Goal: Obtain resource: Obtain resource

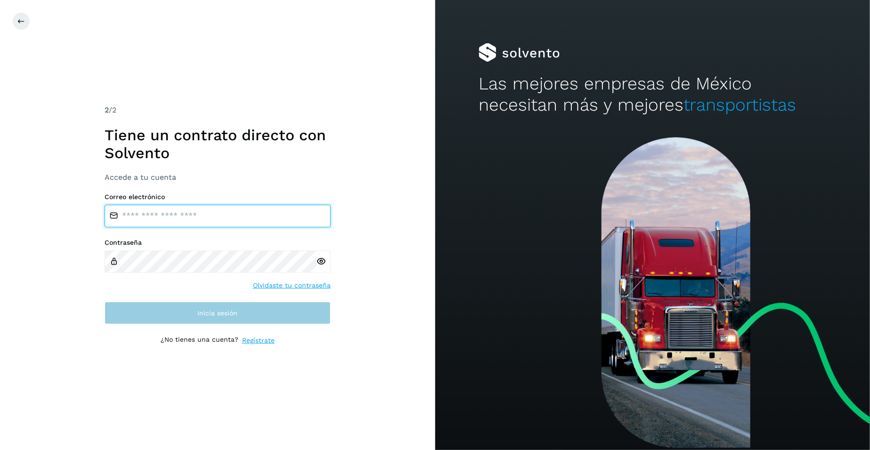
type input "**********"
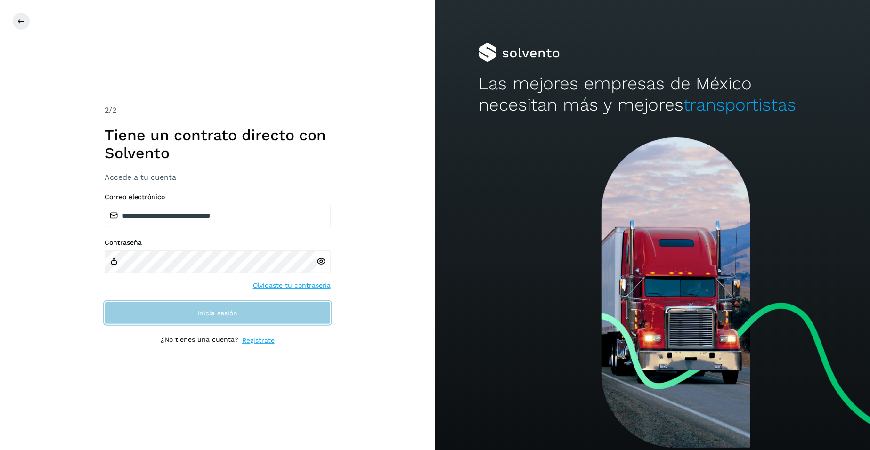
click at [258, 317] on button "Inicia sesión" at bounding box center [218, 313] width 226 height 23
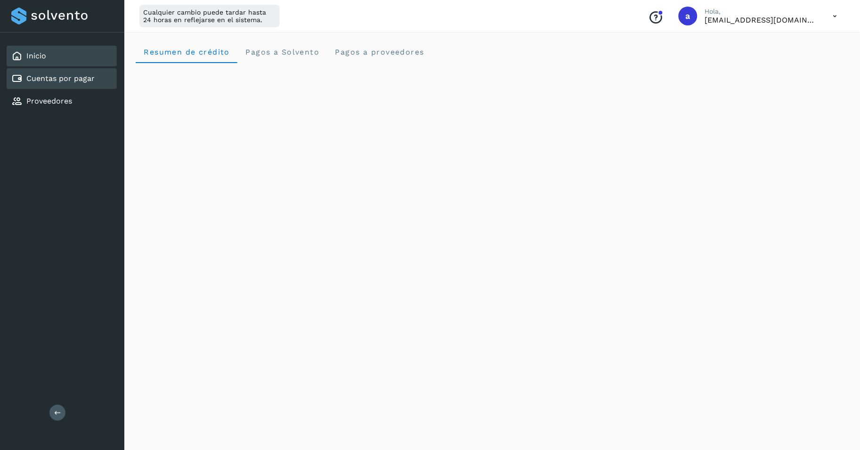
click at [68, 74] on link "Cuentas por pagar" at bounding box center [60, 78] width 68 height 9
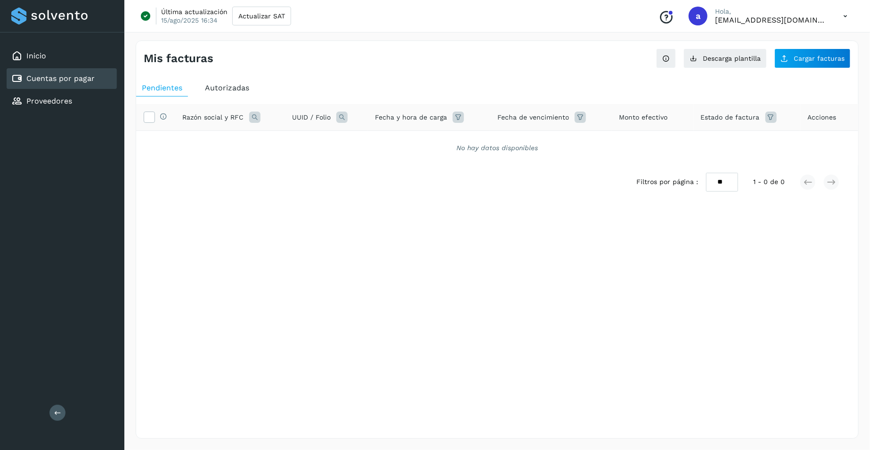
click at [224, 89] on span "Autorizadas" at bounding box center [227, 87] width 44 height 9
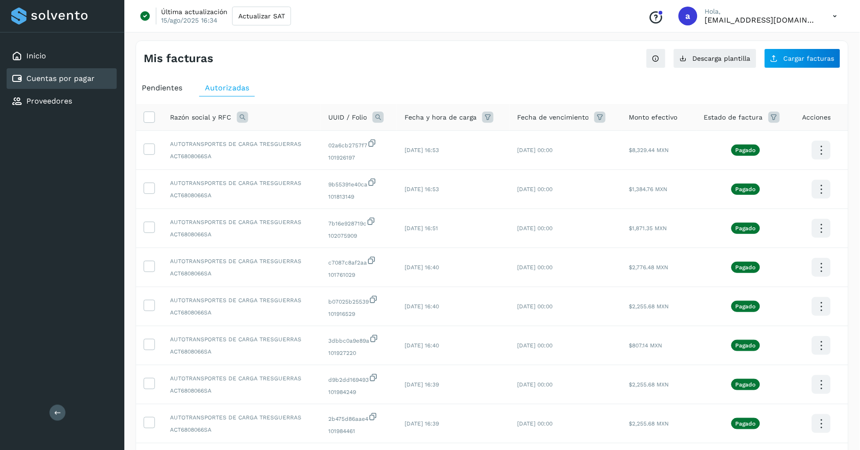
click at [488, 114] on icon at bounding box center [487, 117] width 11 height 11
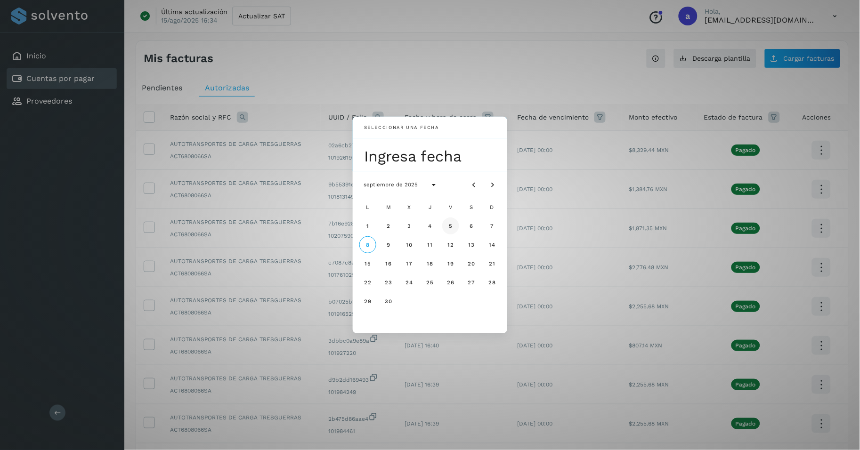
click at [450, 226] on span "5" at bounding box center [450, 226] width 4 height 7
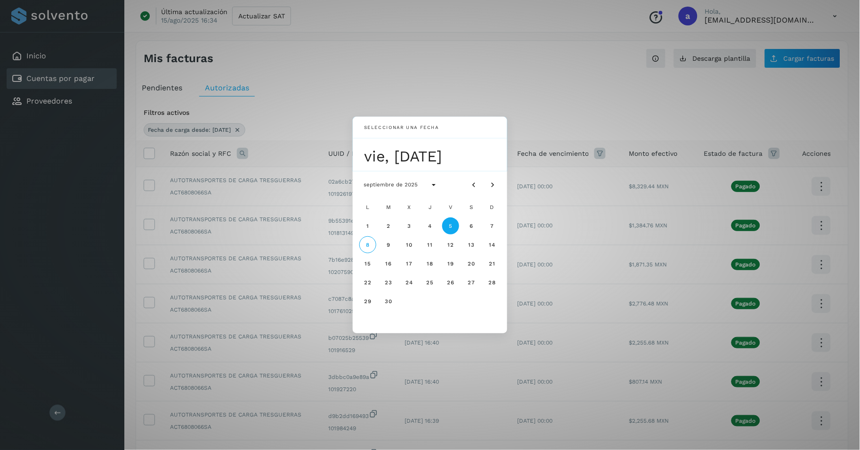
click at [454, 226] on button "5" at bounding box center [450, 226] width 17 height 17
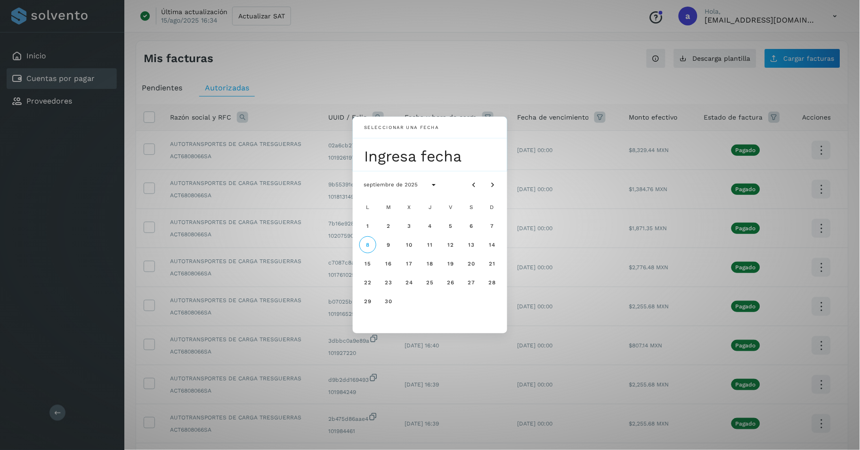
click at [596, 84] on div "Seleccionar una fecha Ingresa fecha septiembre de 2025 L M X J V S D 1 2 3 4 5 …" at bounding box center [430, 225] width 860 height 450
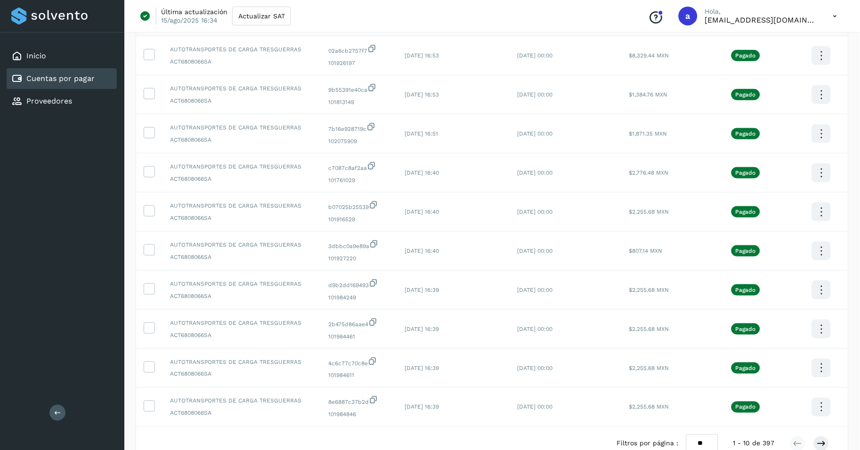
scroll to position [50, 0]
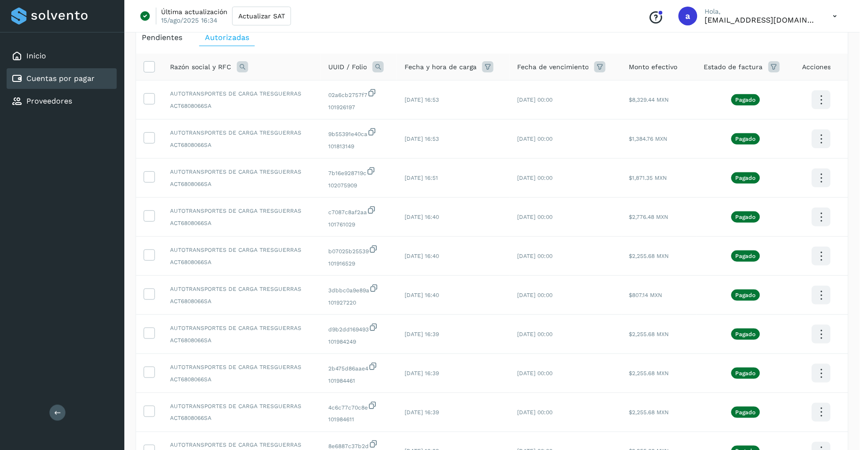
click at [487, 68] on icon at bounding box center [487, 66] width 11 height 11
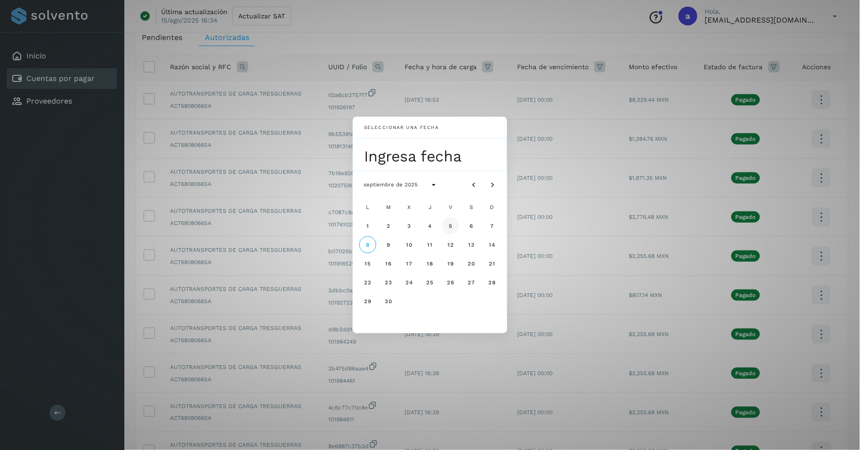
click at [454, 229] on button "5" at bounding box center [450, 226] width 17 height 17
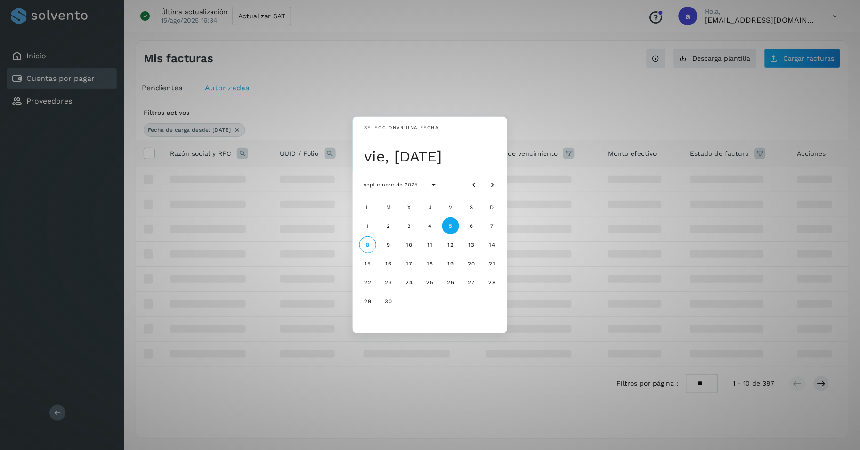
scroll to position [0, 0]
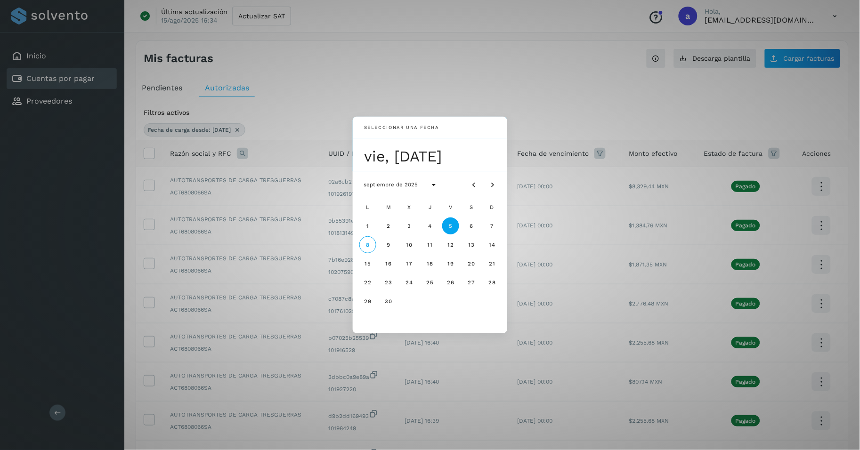
click at [549, 116] on div "Seleccionar una fecha vie, [DATE] septiembre de 2025 L M X J V S D 1 2 3 4 5 6 …" at bounding box center [430, 225] width 860 height 450
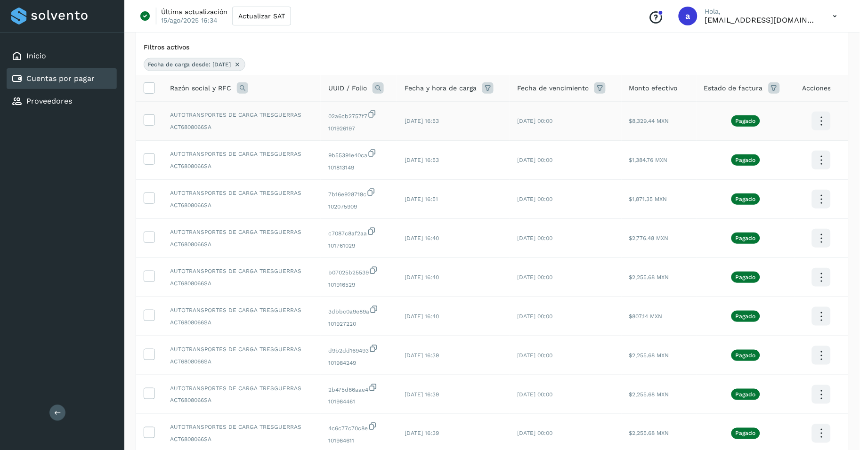
scroll to position [192, 0]
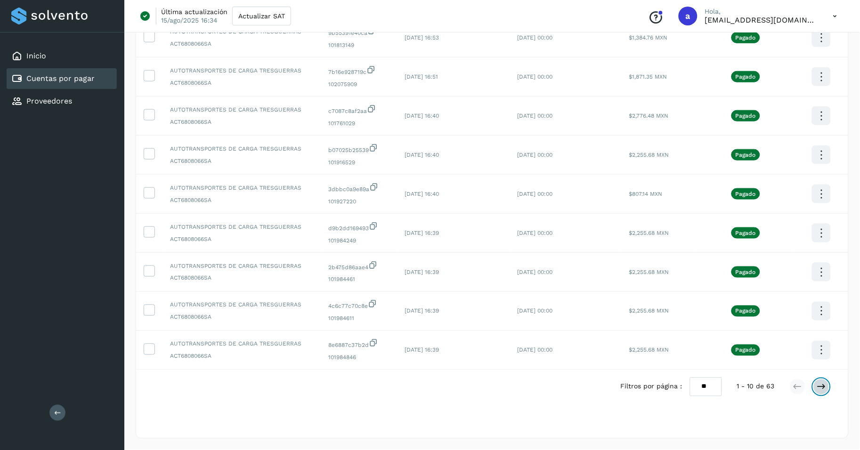
click at [823, 388] on icon at bounding box center [820, 386] width 9 height 9
click at [793, 388] on icon at bounding box center [797, 386] width 9 height 9
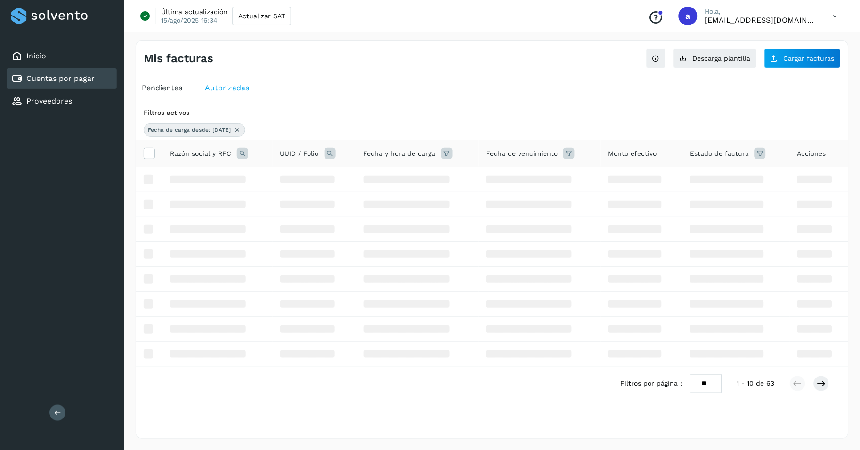
scroll to position [0, 0]
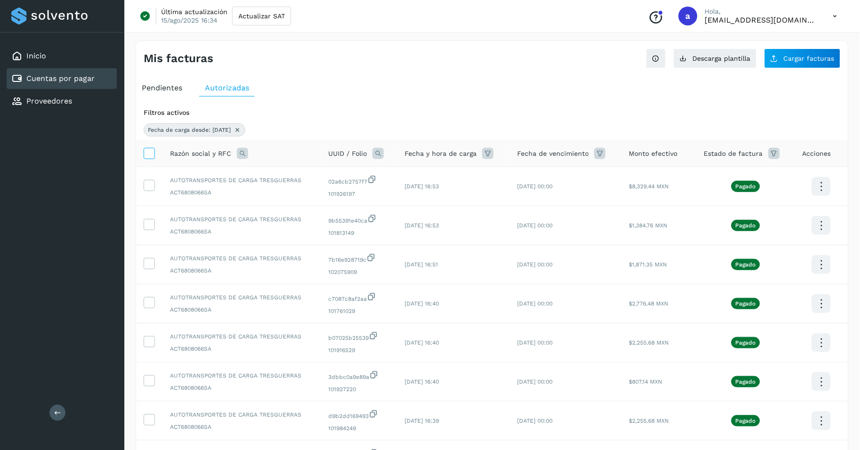
click at [151, 155] on icon at bounding box center [149, 153] width 10 height 10
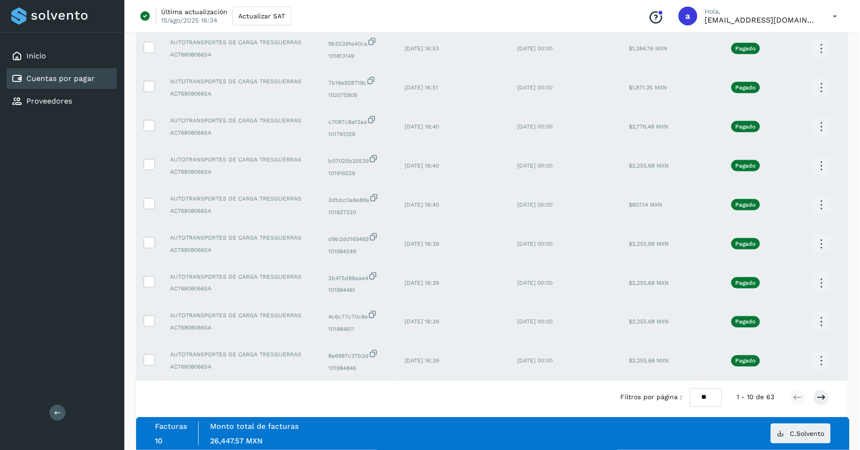
scroll to position [192, 0]
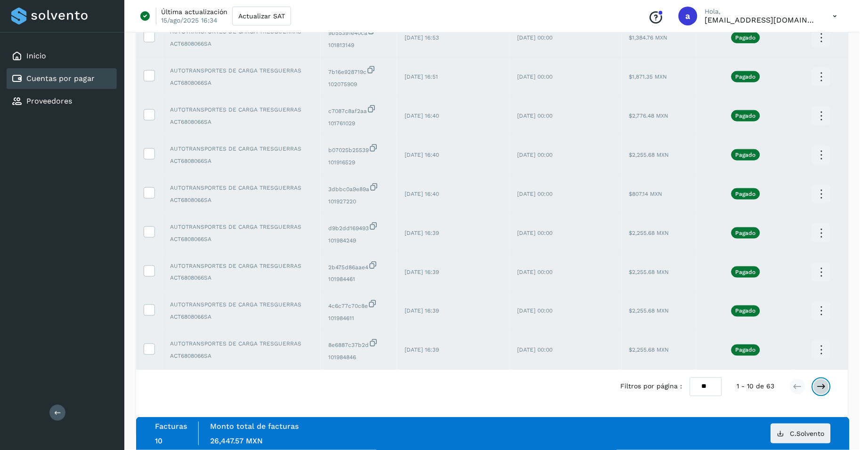
click at [820, 393] on button at bounding box center [821, 387] width 16 height 16
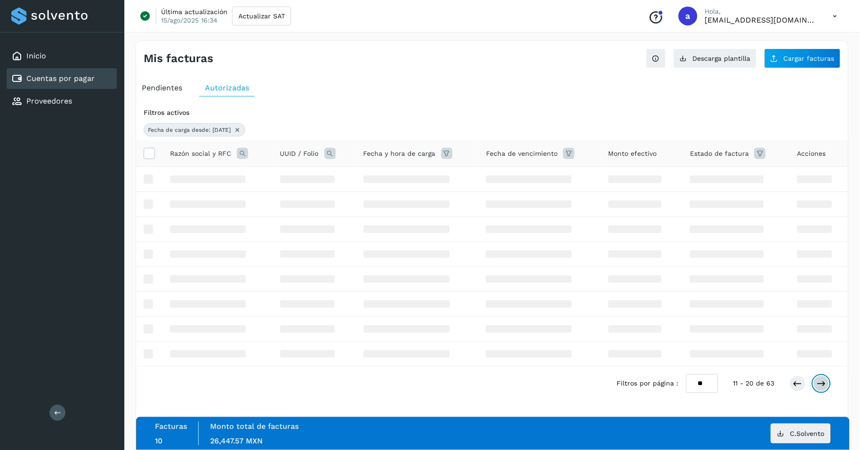
scroll to position [0, 0]
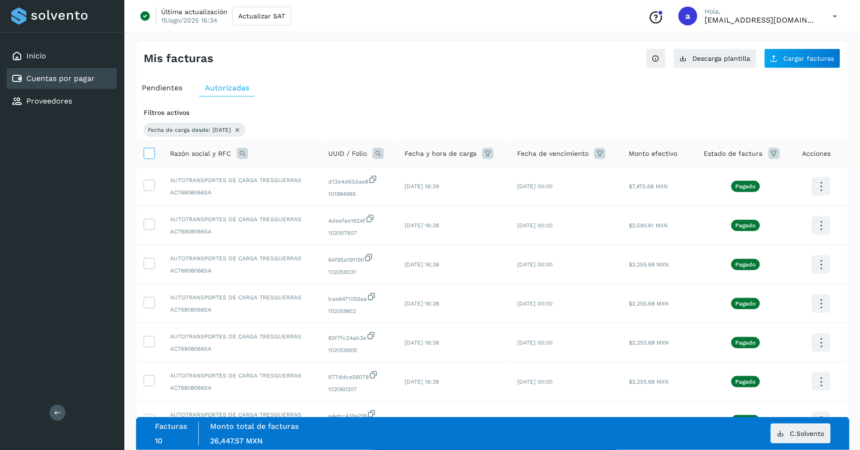
click at [153, 151] on icon at bounding box center [149, 153] width 10 height 10
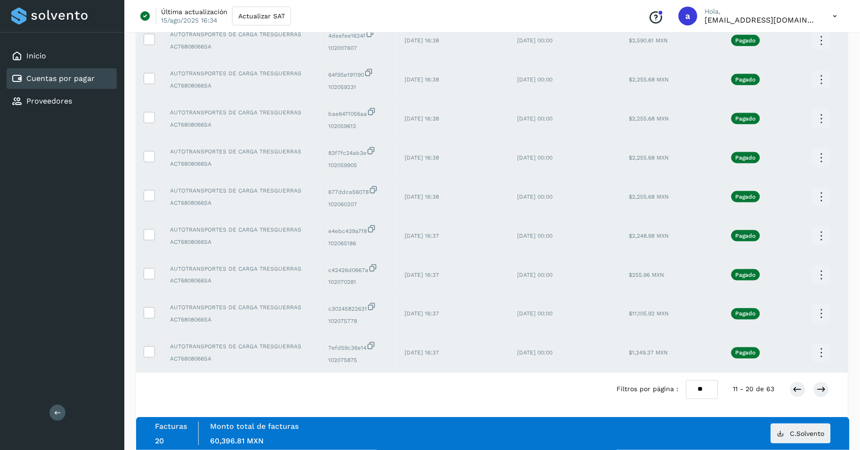
scroll to position [192, 0]
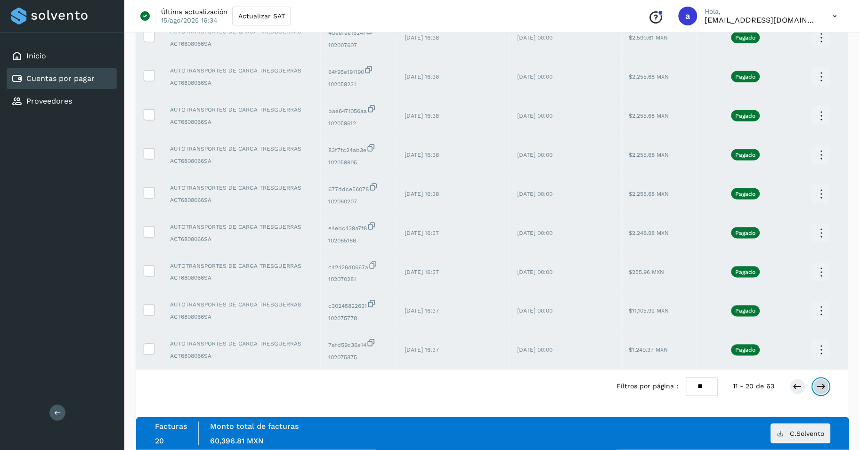
click at [819, 391] on icon at bounding box center [820, 386] width 9 height 9
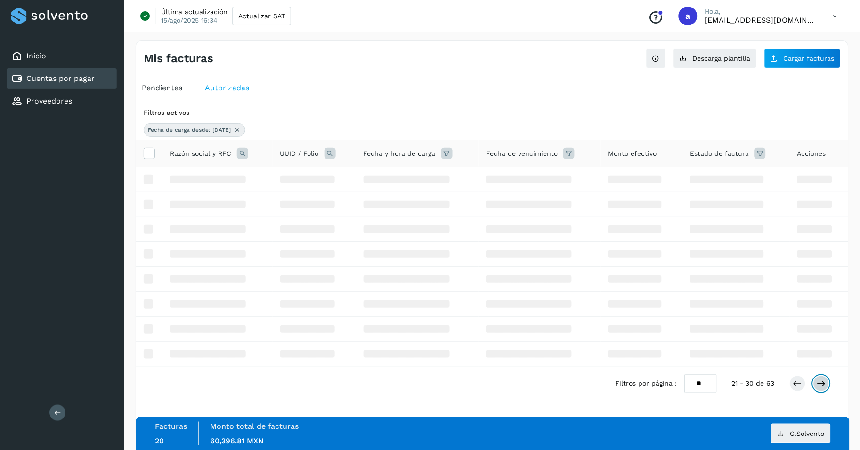
scroll to position [0, 0]
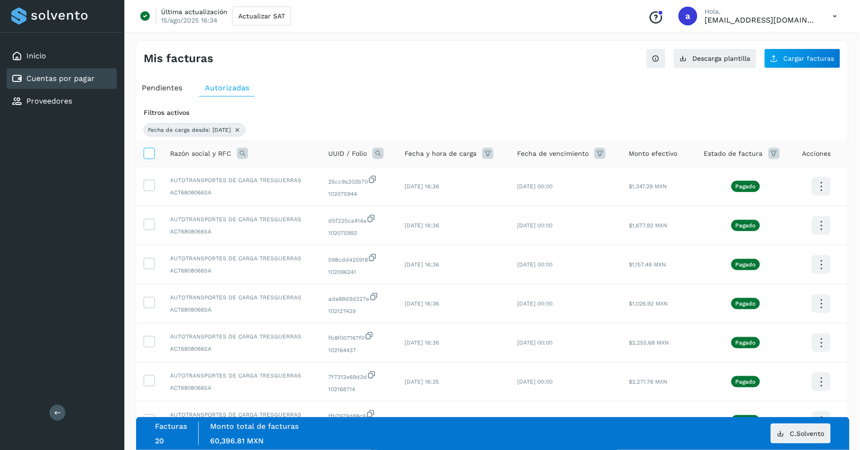
click at [153, 155] on icon at bounding box center [149, 153] width 10 height 10
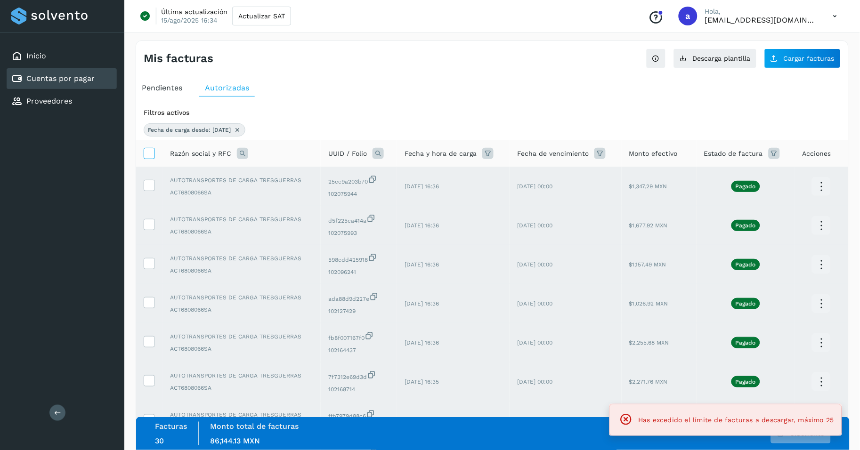
click at [152, 159] on span at bounding box center [149, 155] width 10 height 8
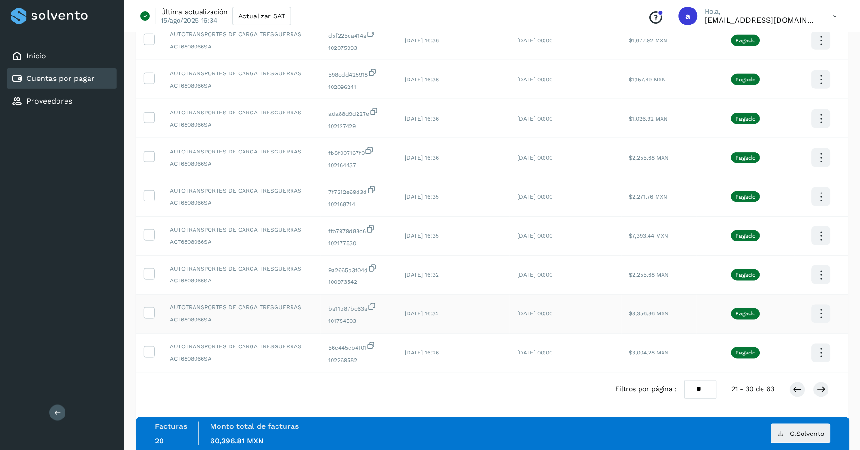
scroll to position [192, 0]
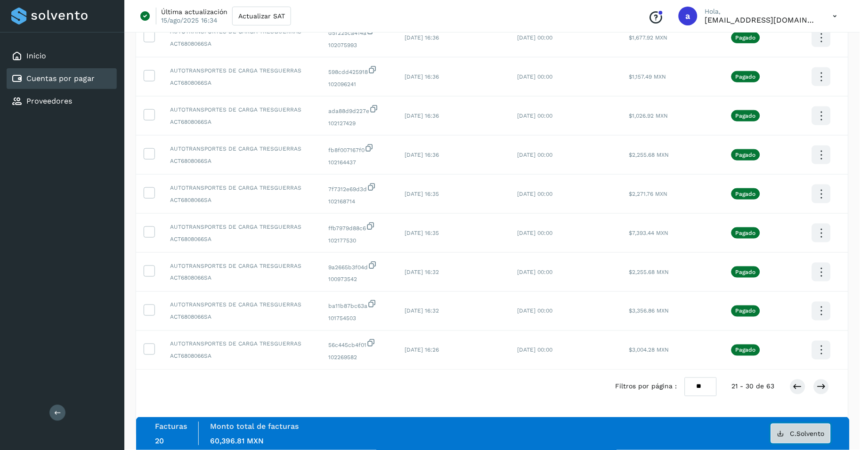
click at [795, 430] on span "C.Solvento" at bounding box center [807, 433] width 34 height 7
click at [269, 384] on div "Filtros por página : ** ** ** 21 - 30 de 63" at bounding box center [492, 387] width 712 height 34
click at [800, 387] on icon at bounding box center [797, 386] width 9 height 9
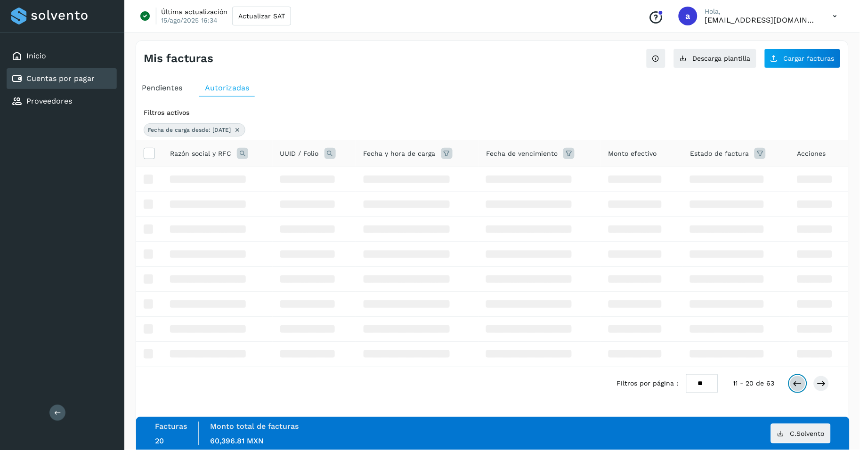
scroll to position [0, 0]
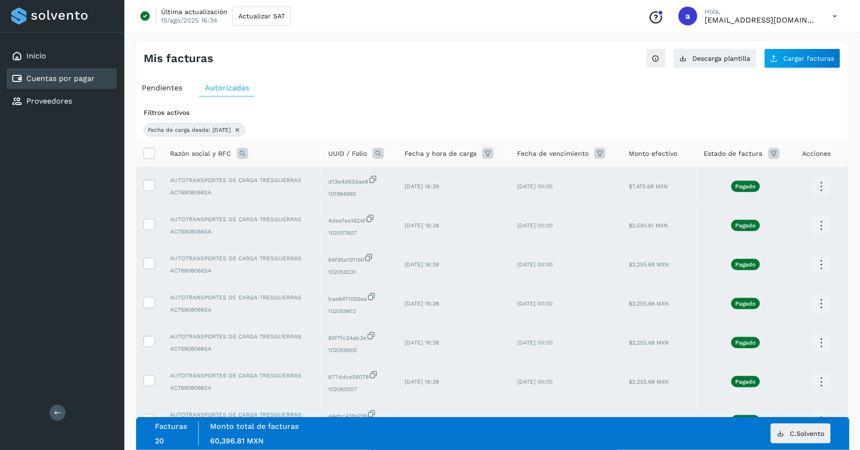
click at [800, 387] on td at bounding box center [821, 382] width 54 height 39
click at [150, 155] on icon at bounding box center [149, 153] width 10 height 10
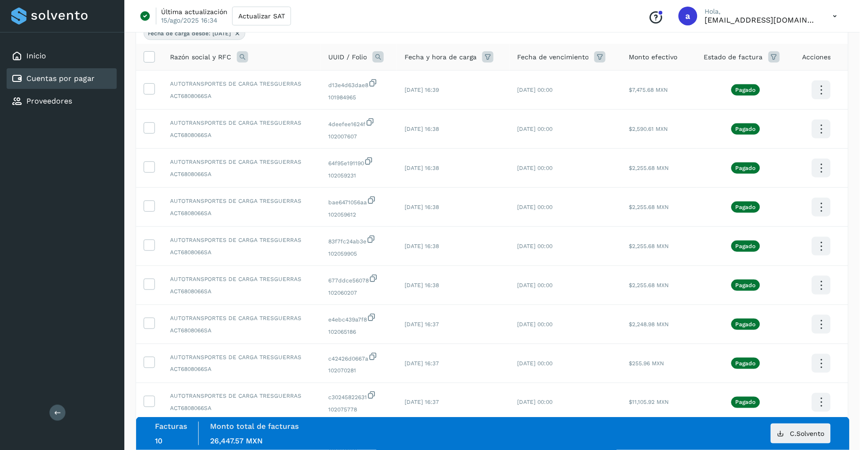
scroll to position [192, 0]
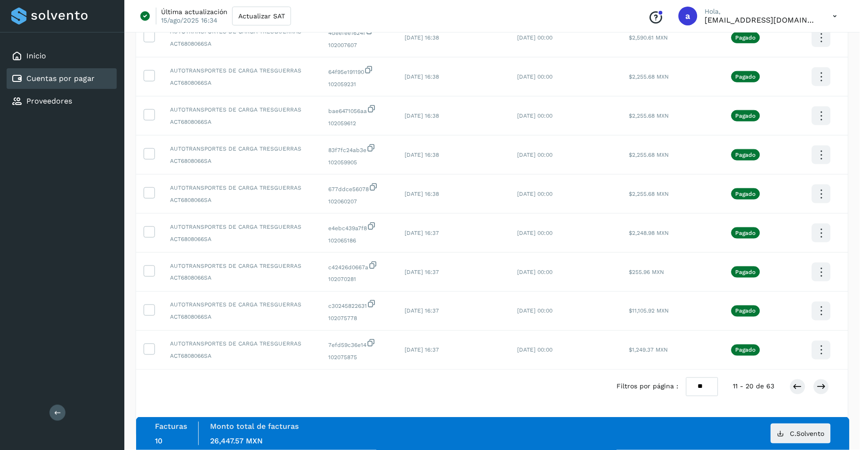
click at [806, 390] on div at bounding box center [810, 387] width 40 height 16
click at [797, 386] on icon at bounding box center [797, 386] width 9 height 9
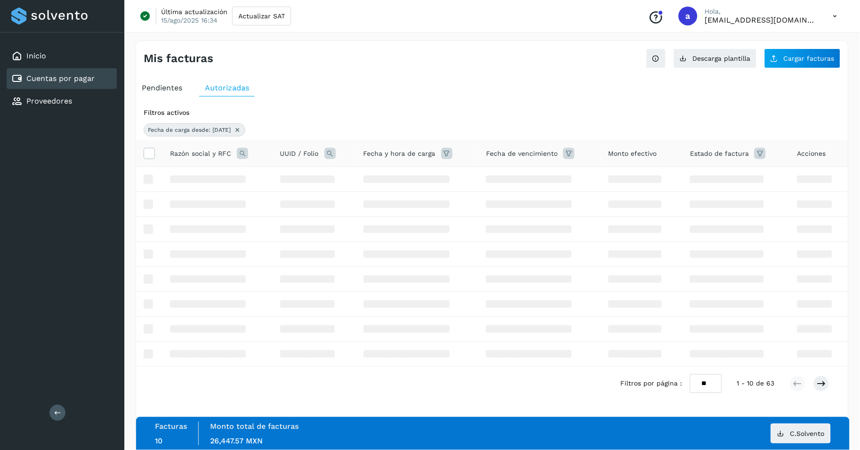
scroll to position [0, 0]
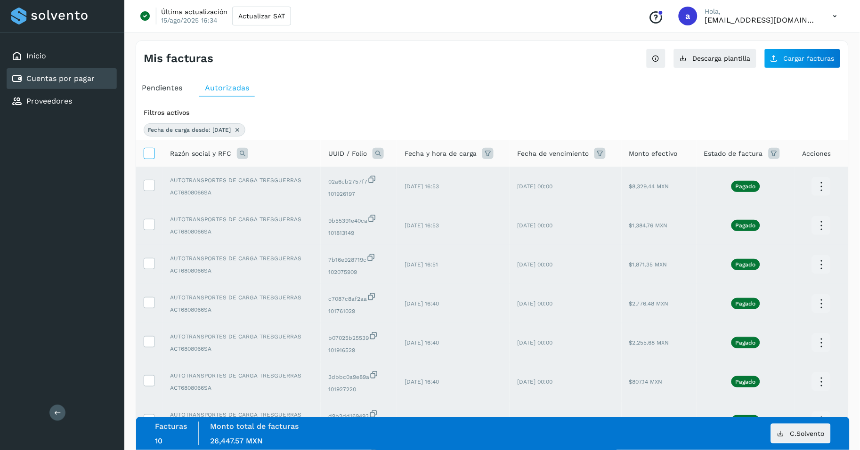
click at [149, 157] on icon at bounding box center [149, 153] width 10 height 10
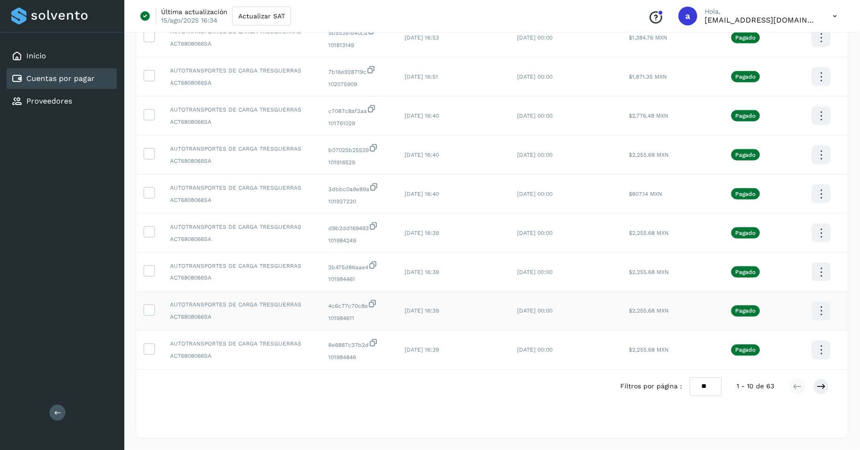
scroll to position [192, 0]
click at [824, 384] on icon at bounding box center [820, 386] width 9 height 9
click at [821, 385] on icon at bounding box center [820, 386] width 9 height 9
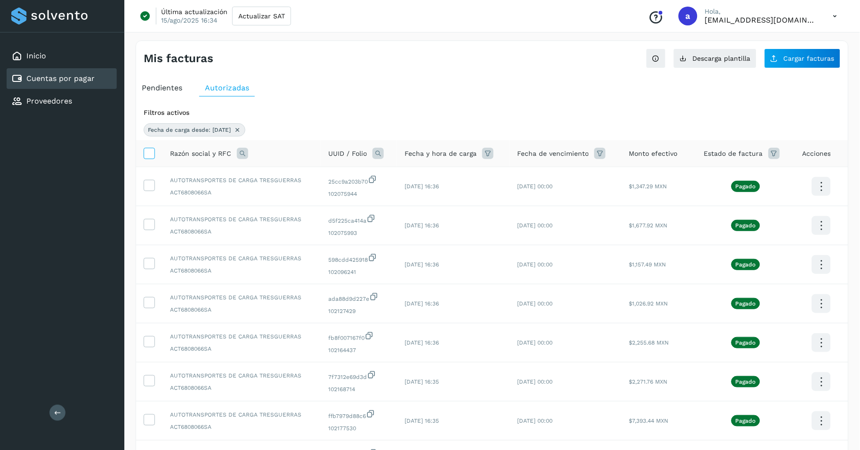
click at [149, 159] on span at bounding box center [149, 155] width 10 height 8
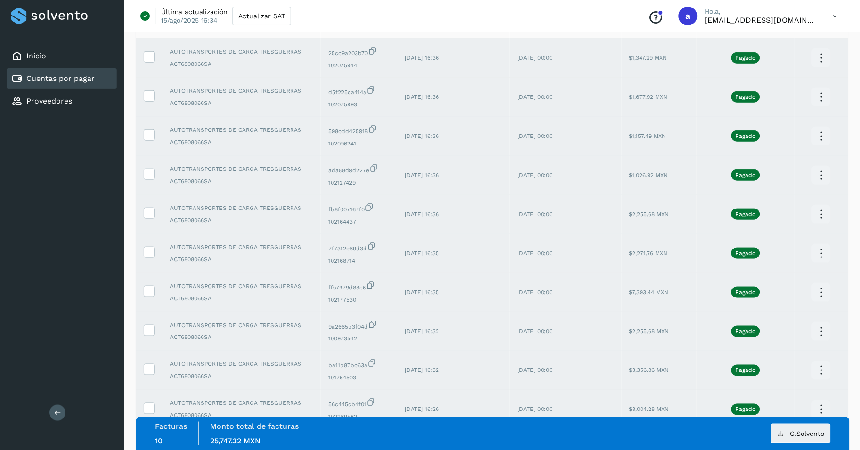
scroll to position [192, 0]
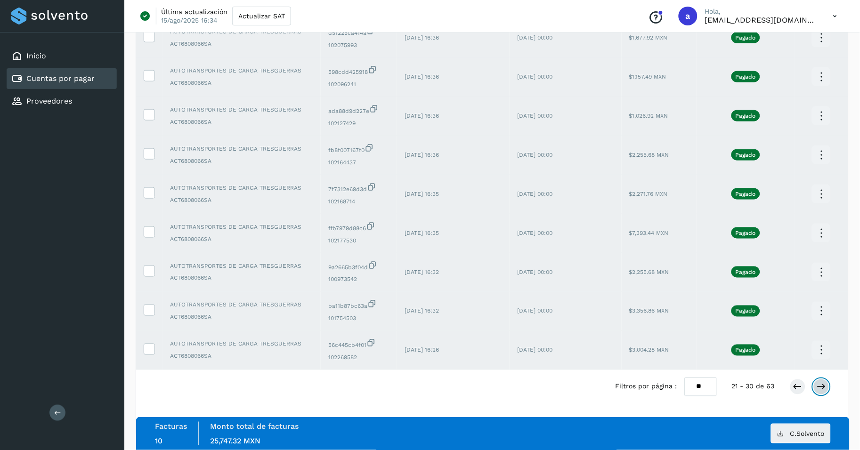
click at [827, 387] on button at bounding box center [821, 387] width 16 height 16
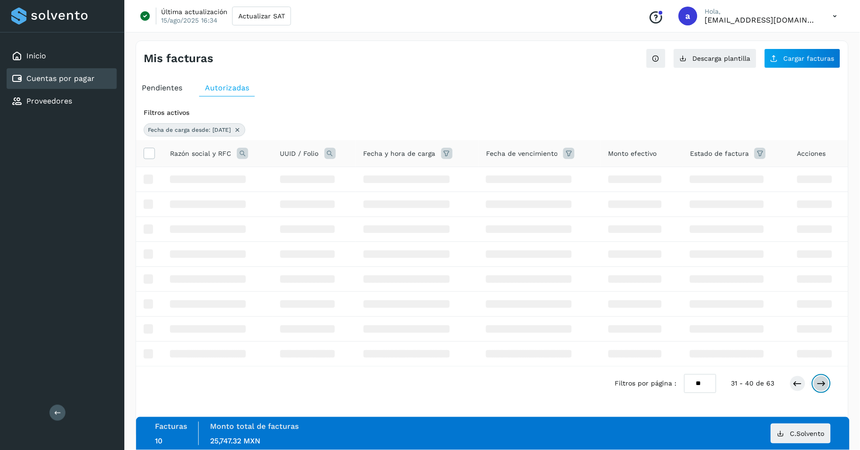
scroll to position [0, 0]
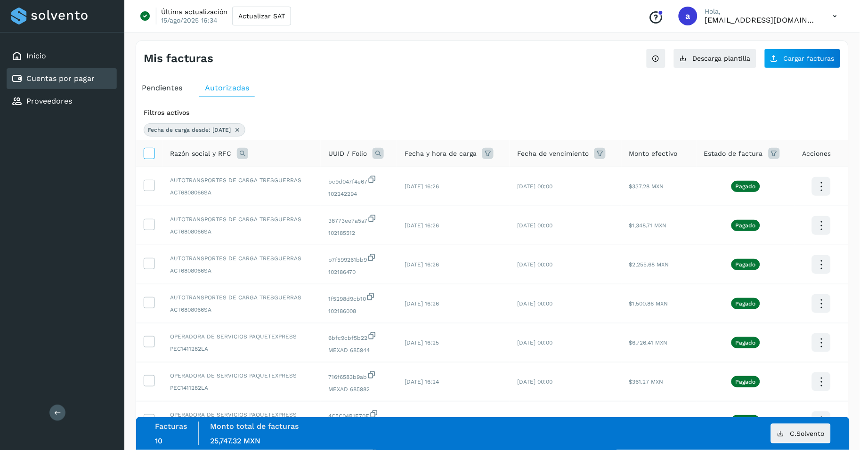
click at [146, 153] on icon at bounding box center [149, 153] width 10 height 10
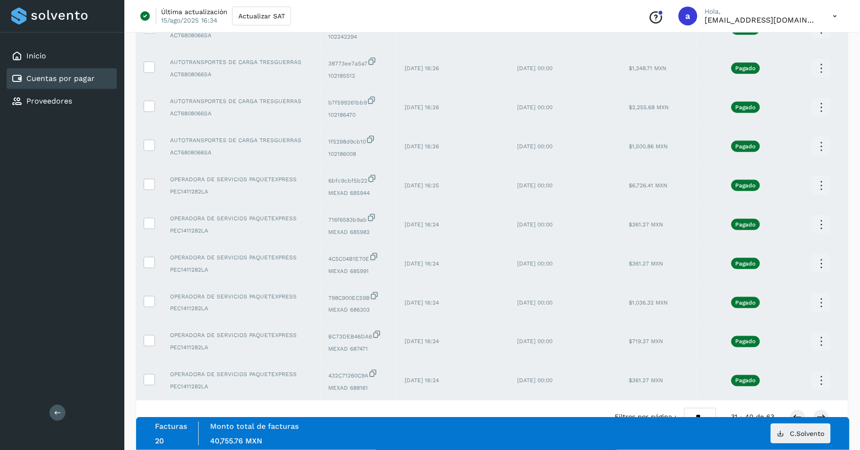
scroll to position [192, 0]
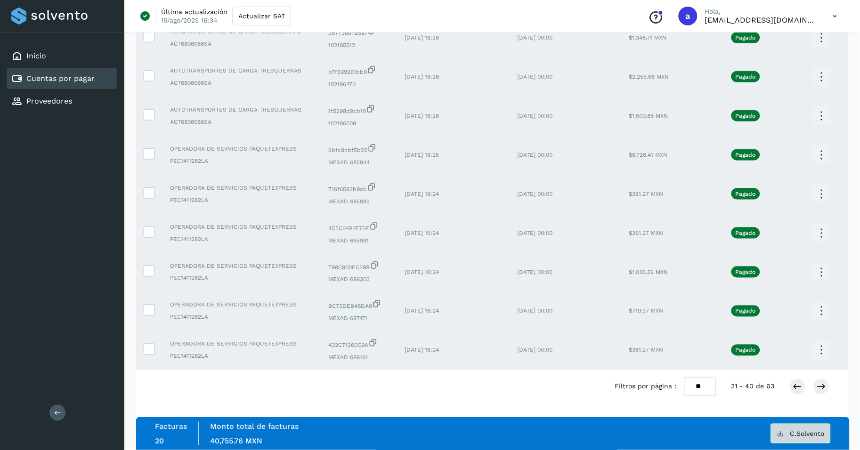
click at [799, 431] on span "C.Solvento" at bounding box center [807, 433] width 34 height 7
click at [212, 385] on div "Filtros por página : ** ** ** 31 - 40 de 63" at bounding box center [492, 387] width 712 height 34
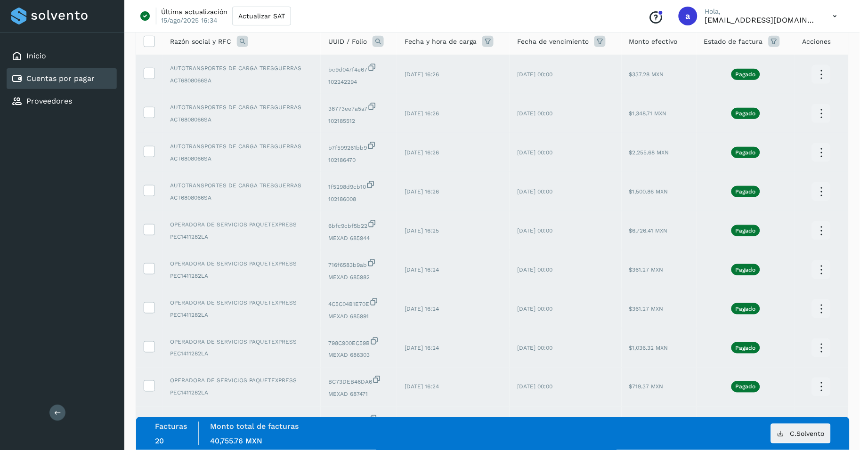
scroll to position [0, 0]
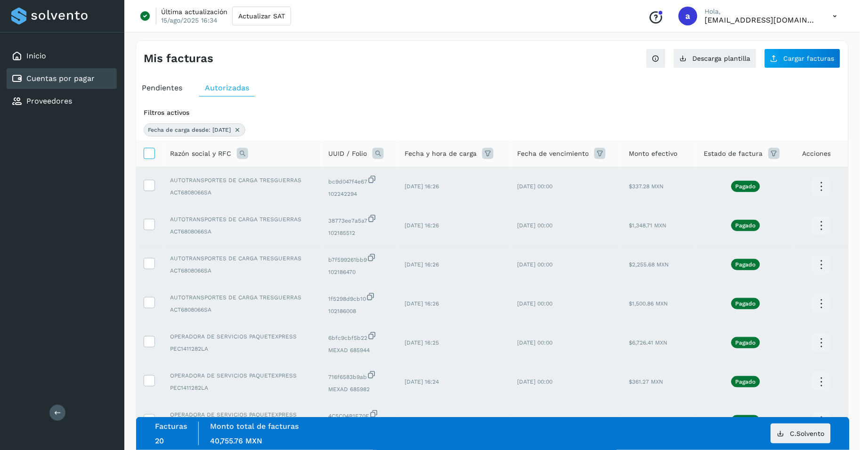
click at [148, 149] on icon at bounding box center [149, 153] width 10 height 10
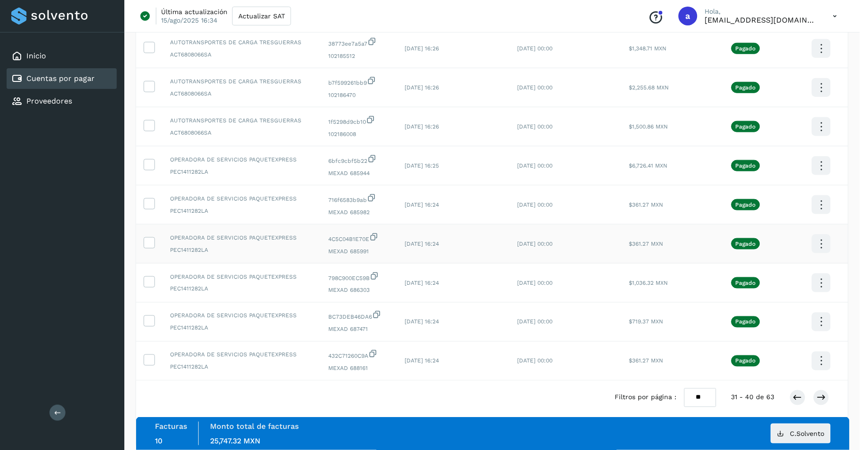
scroll to position [192, 0]
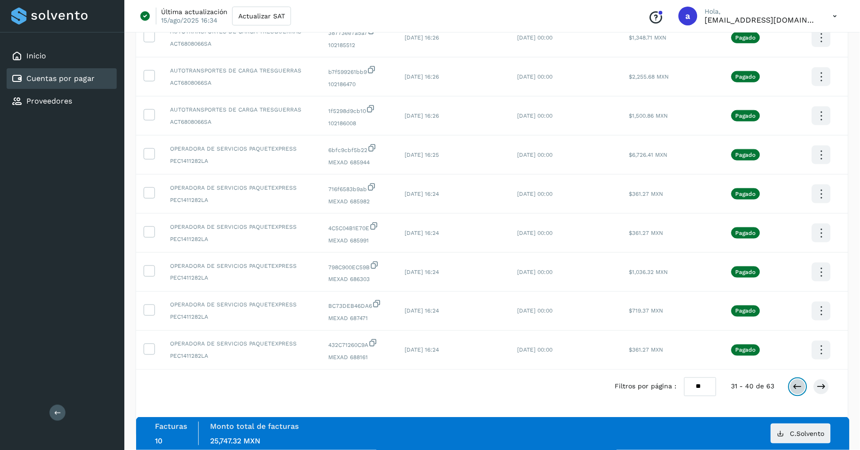
click at [791, 387] on button at bounding box center [798, 387] width 16 height 16
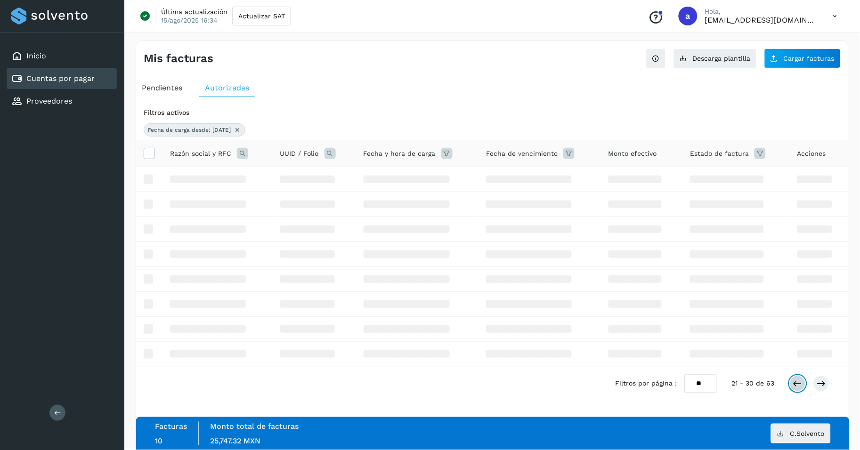
scroll to position [0, 0]
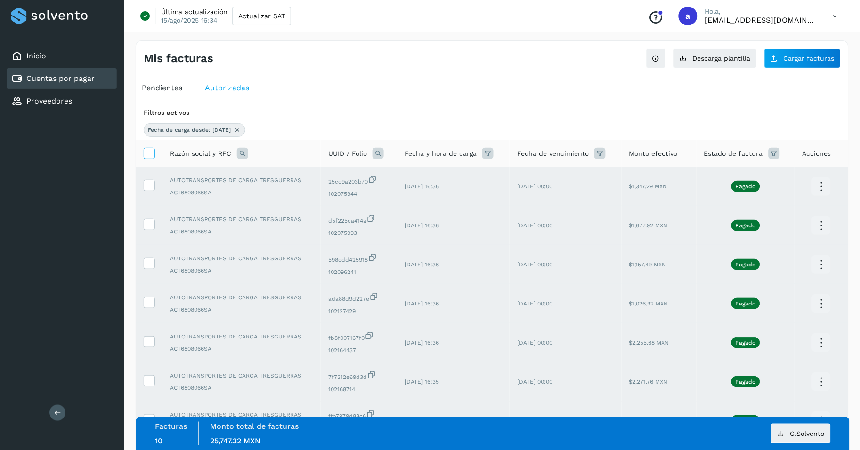
drag, startPoint x: 150, startPoint y: 155, endPoint x: 155, endPoint y: 158, distance: 5.7
click at [149, 155] on icon at bounding box center [149, 153] width 10 height 10
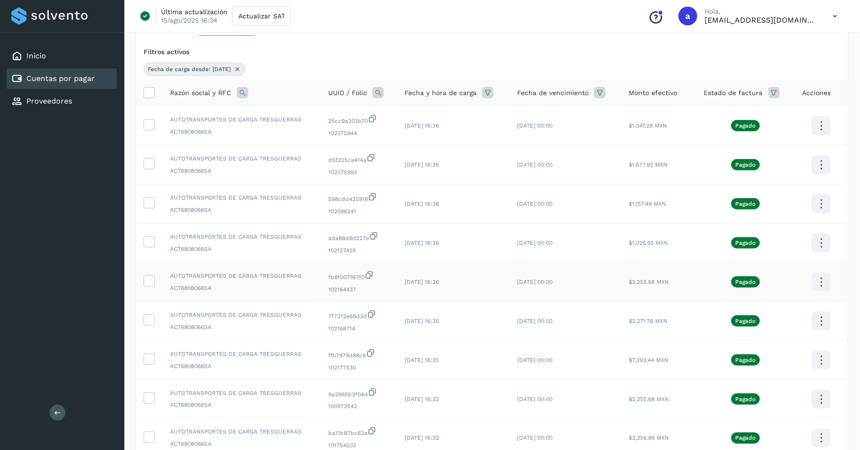
scroll to position [192, 0]
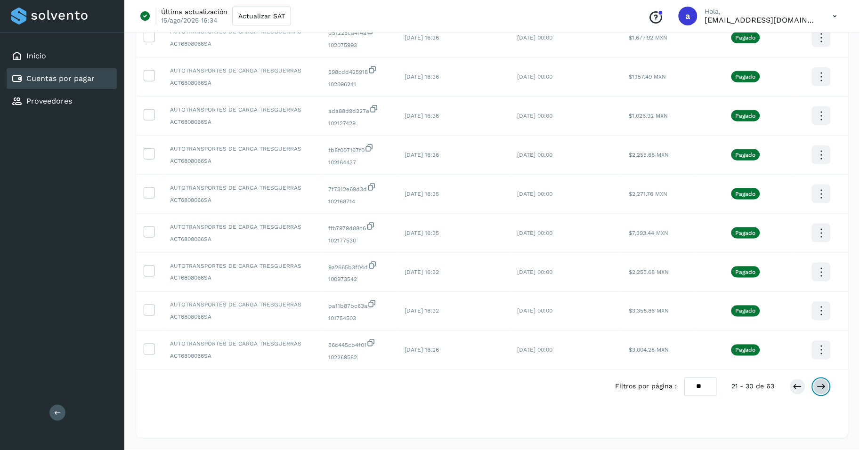
click at [818, 384] on icon at bounding box center [820, 386] width 9 height 9
click at [824, 391] on icon at bounding box center [820, 386] width 9 height 9
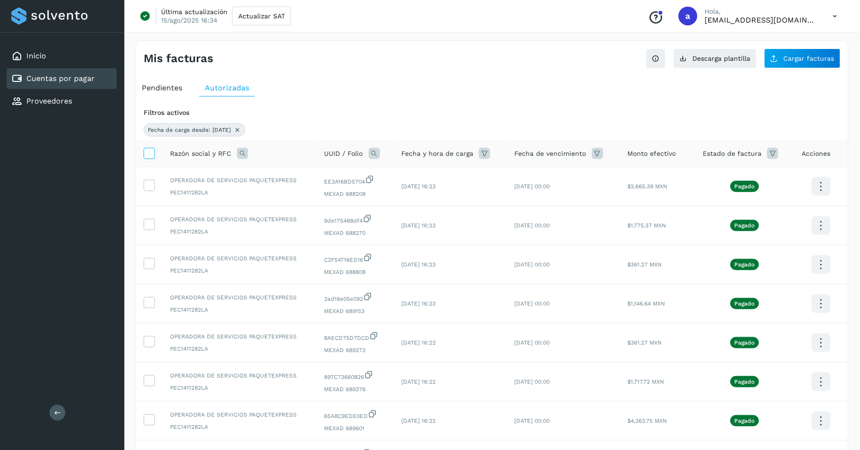
click at [153, 155] on icon at bounding box center [149, 153] width 10 height 10
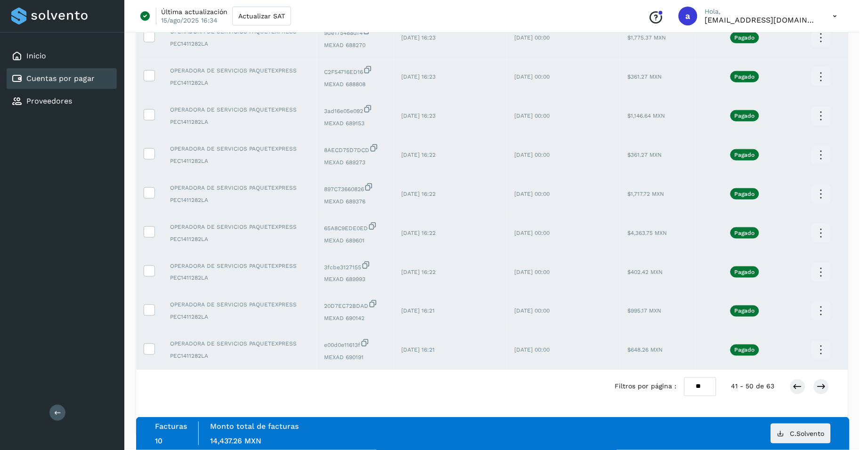
scroll to position [192, 0]
click at [822, 391] on icon at bounding box center [820, 386] width 9 height 9
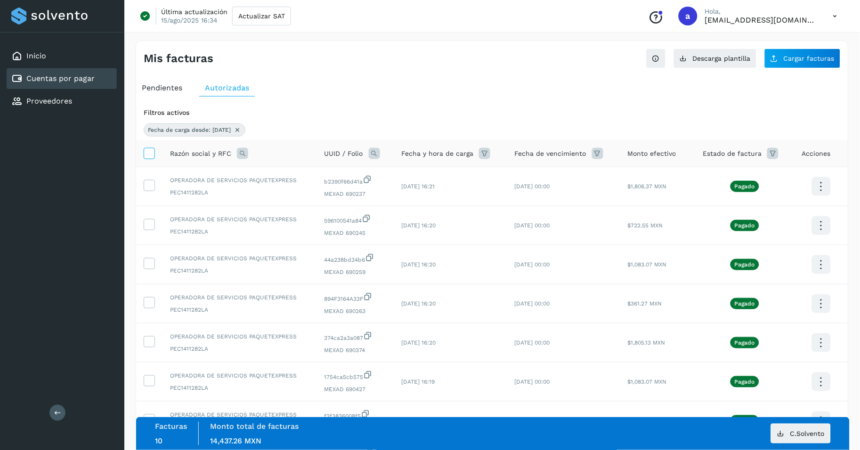
click at [148, 155] on icon at bounding box center [149, 153] width 10 height 10
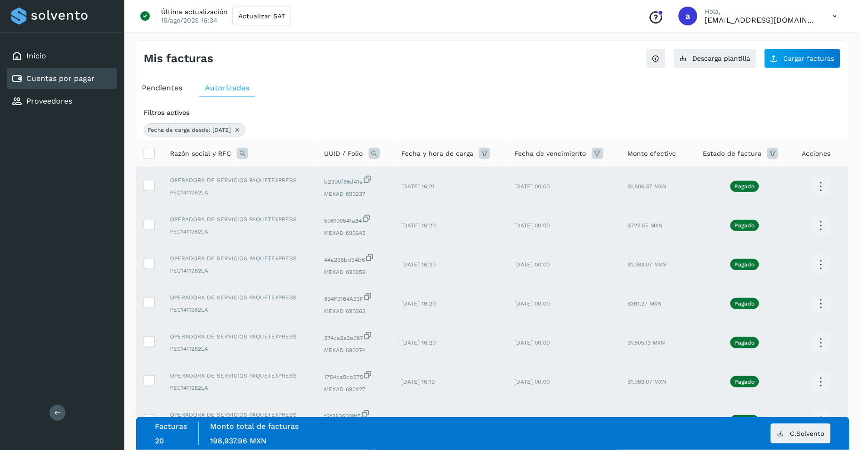
scroll to position [192, 0]
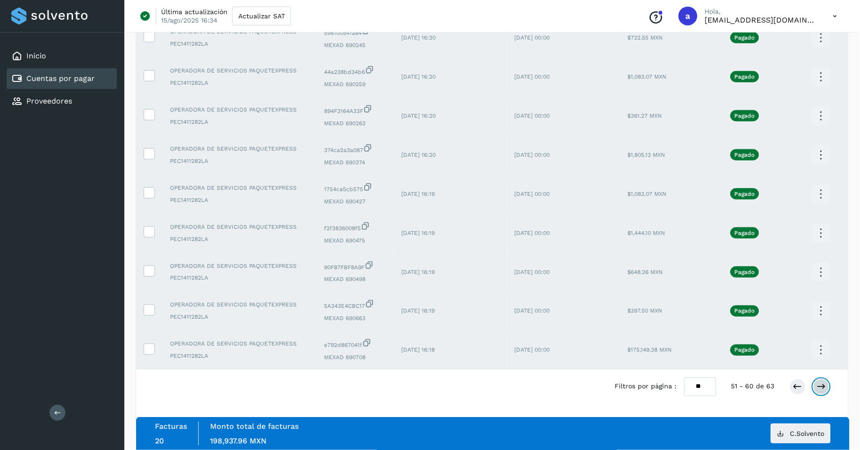
click at [818, 388] on icon at bounding box center [820, 386] width 9 height 9
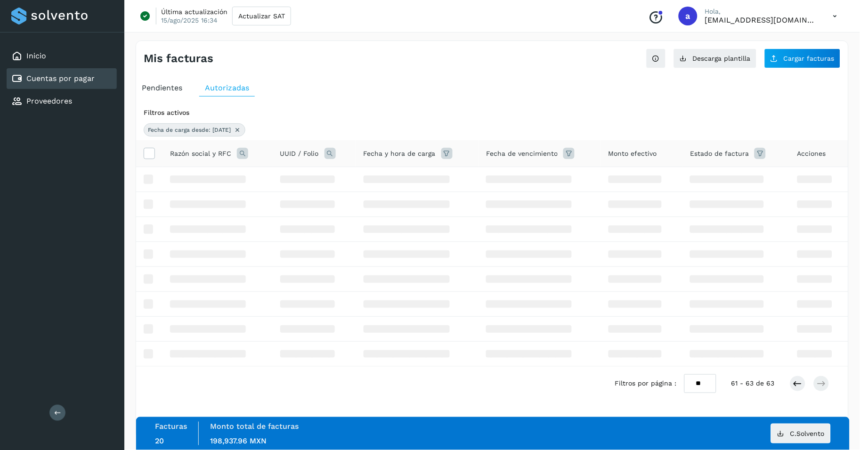
scroll to position [0, 0]
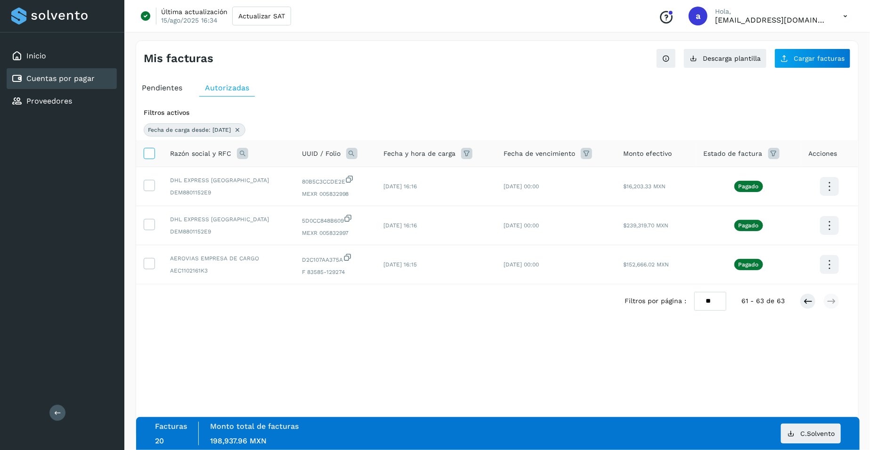
click at [153, 153] on icon at bounding box center [149, 153] width 10 height 10
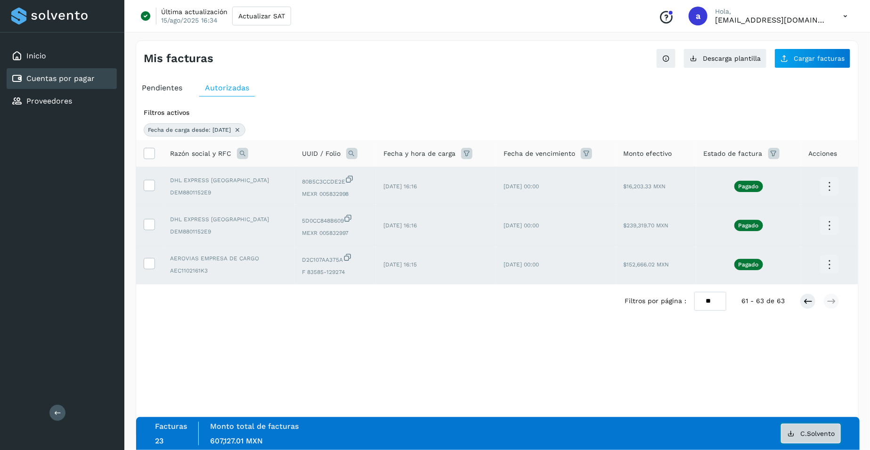
click at [817, 431] on span "C.Solvento" at bounding box center [817, 433] width 34 height 7
drag, startPoint x: 403, startPoint y: 331, endPoint x: 367, endPoint y: 316, distance: 39.4
click at [403, 331] on div "Selecciona una fecha" at bounding box center [497, 326] width 722 height 16
click at [151, 158] on icon at bounding box center [149, 153] width 10 height 10
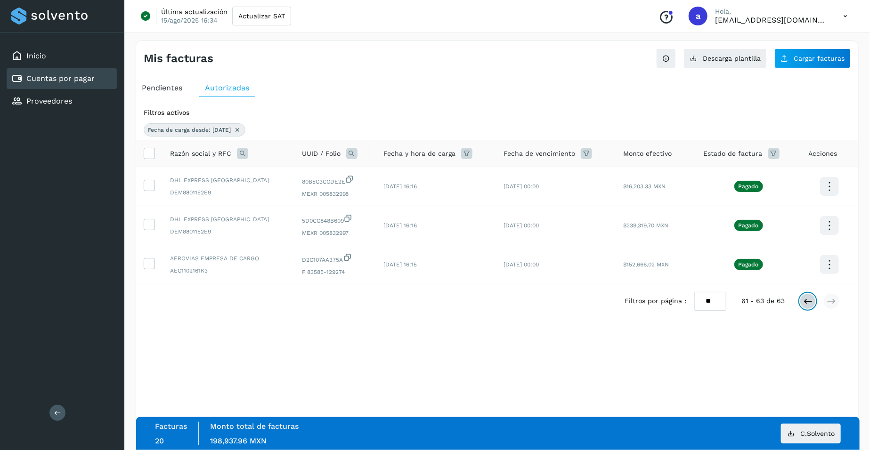
click at [810, 302] on icon at bounding box center [807, 301] width 9 height 9
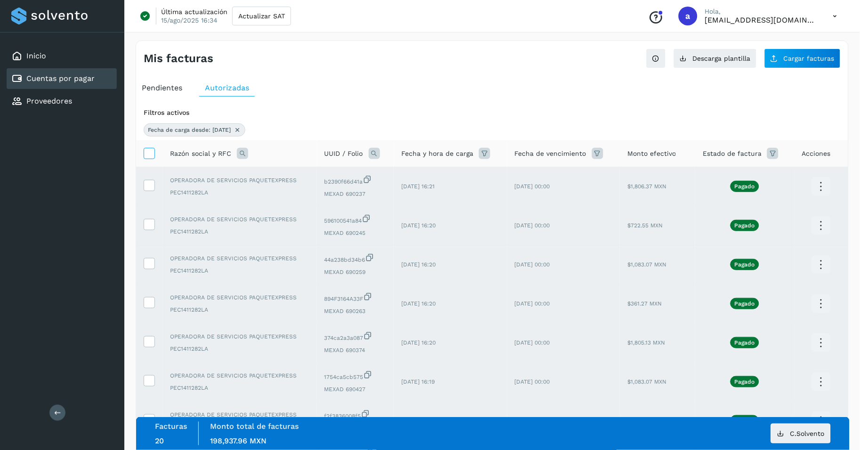
click at [149, 149] on icon at bounding box center [149, 153] width 10 height 10
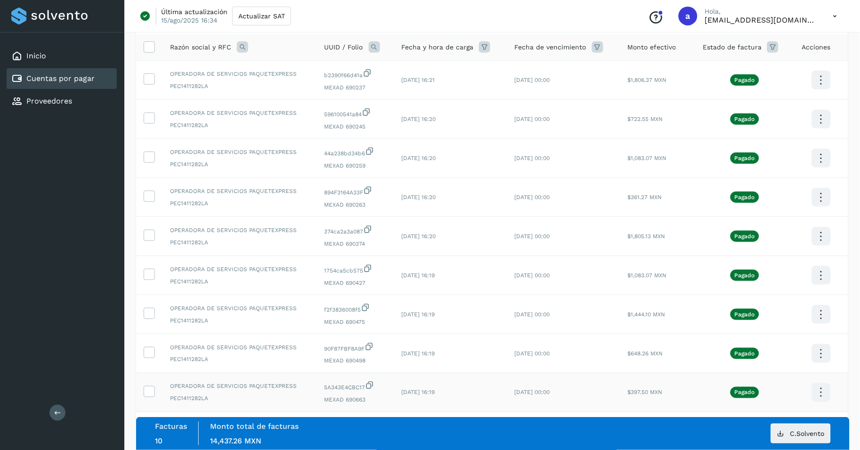
scroll to position [192, 0]
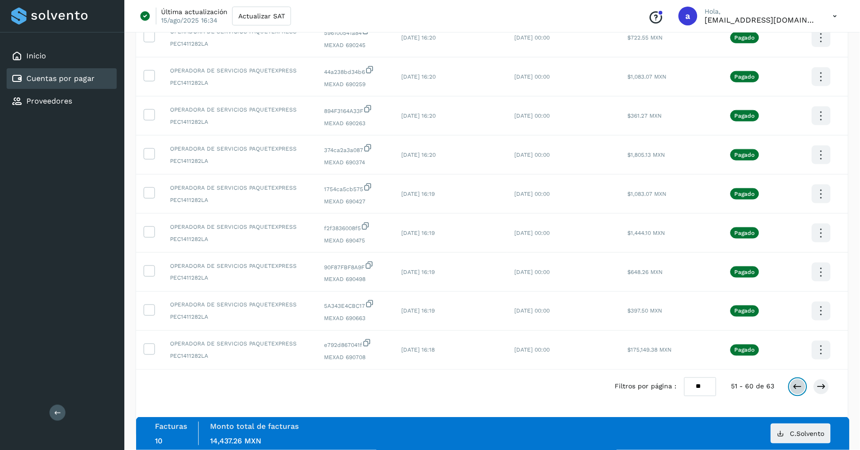
click at [793, 387] on icon at bounding box center [797, 386] width 9 height 9
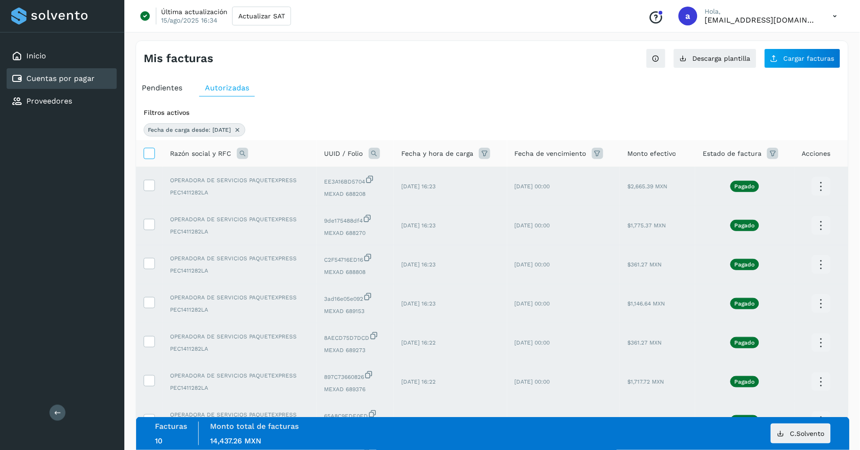
click at [150, 157] on icon at bounding box center [149, 153] width 10 height 10
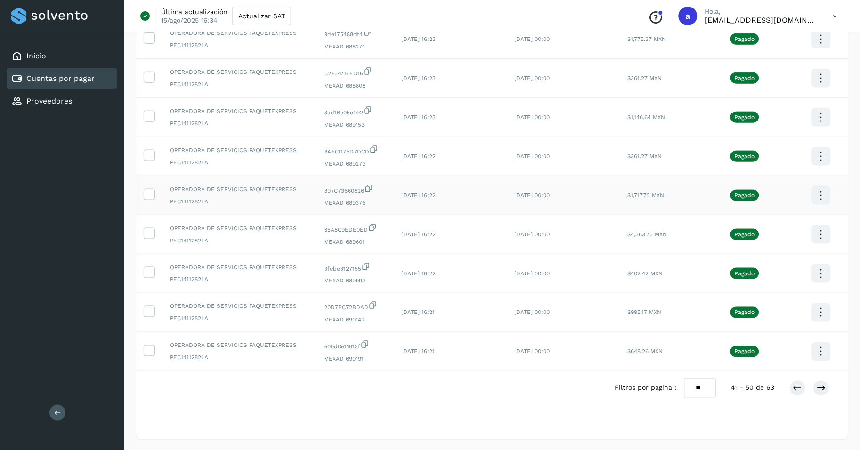
scroll to position [192, 0]
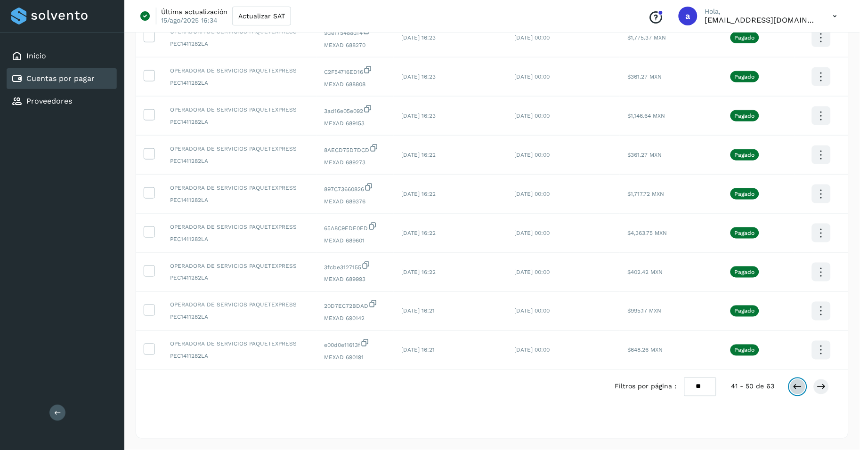
click at [799, 383] on icon at bounding box center [797, 386] width 9 height 9
click at [798, 386] on icon at bounding box center [797, 386] width 9 height 9
click at [798, 394] on button at bounding box center [798, 387] width 16 height 16
click at [797, 389] on icon at bounding box center [797, 386] width 9 height 9
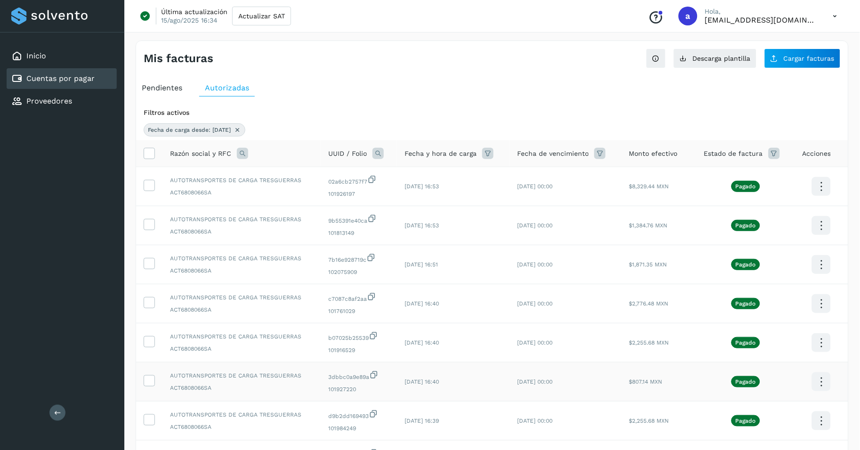
scroll to position [104, 0]
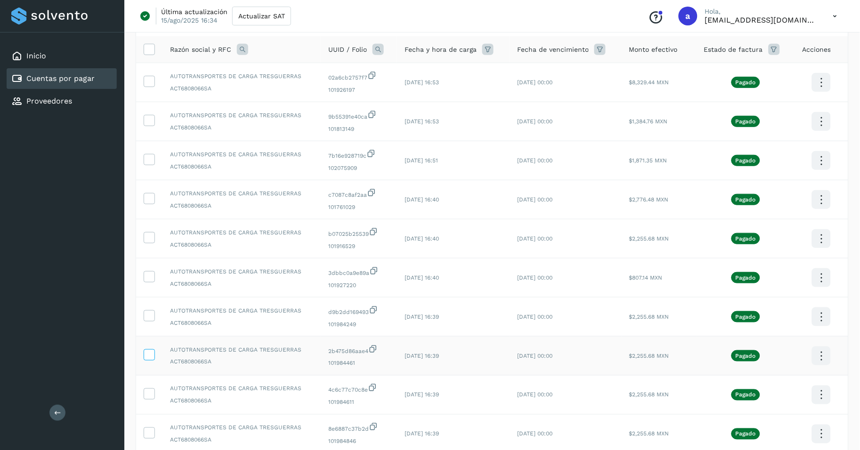
click at [152, 358] on icon at bounding box center [149, 354] width 10 height 10
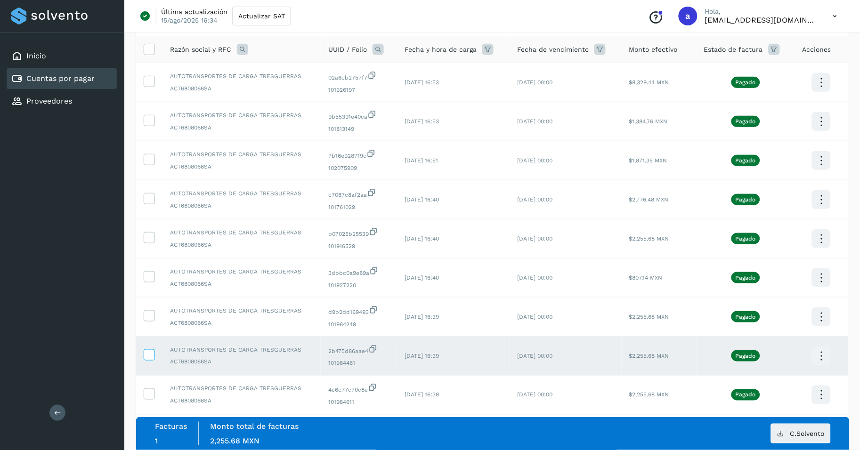
click at [152, 358] on icon at bounding box center [149, 354] width 10 height 10
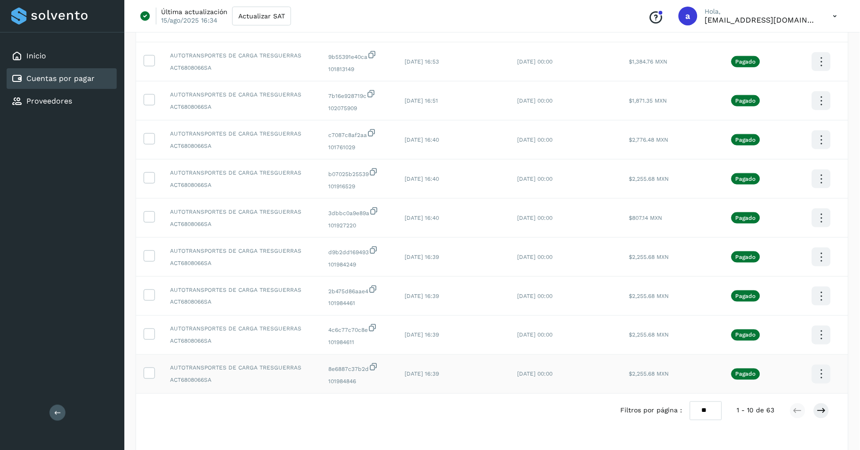
scroll to position [192, 0]
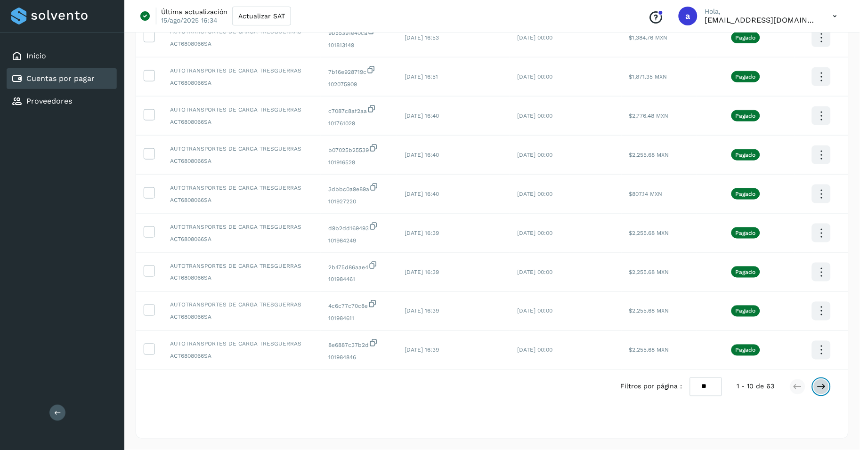
click at [822, 388] on icon at bounding box center [820, 386] width 9 height 9
click at [827, 387] on button at bounding box center [821, 387] width 16 height 16
click at [791, 387] on button at bounding box center [798, 387] width 16 height 16
click at [824, 392] on button at bounding box center [821, 387] width 16 height 16
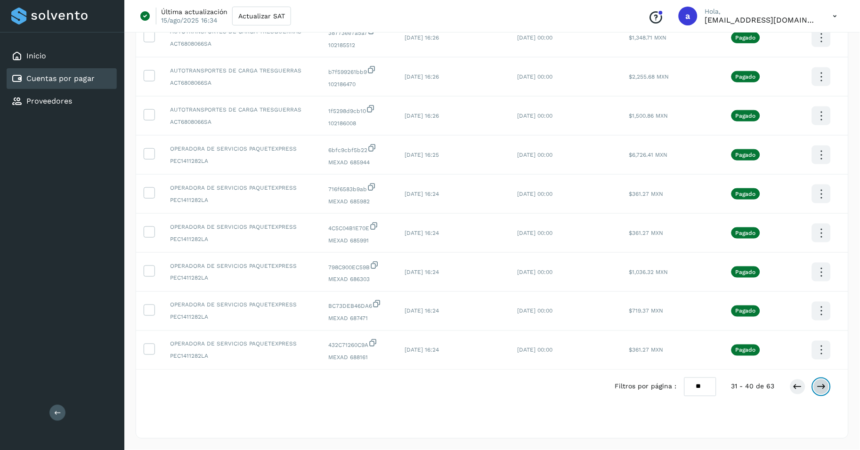
click at [829, 382] on button at bounding box center [821, 387] width 16 height 16
click at [823, 387] on icon at bounding box center [820, 386] width 9 height 9
click at [820, 389] on icon at bounding box center [820, 386] width 9 height 9
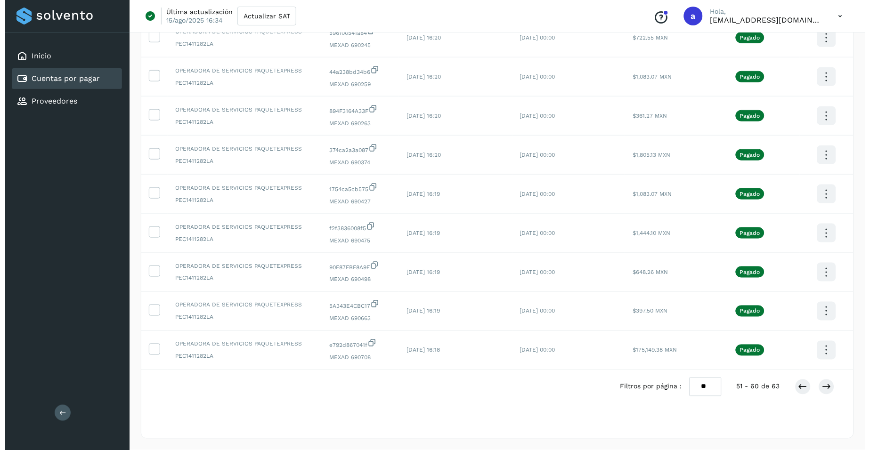
scroll to position [0, 0]
